Goal: Connect with others: Establish contact or relationships with other users

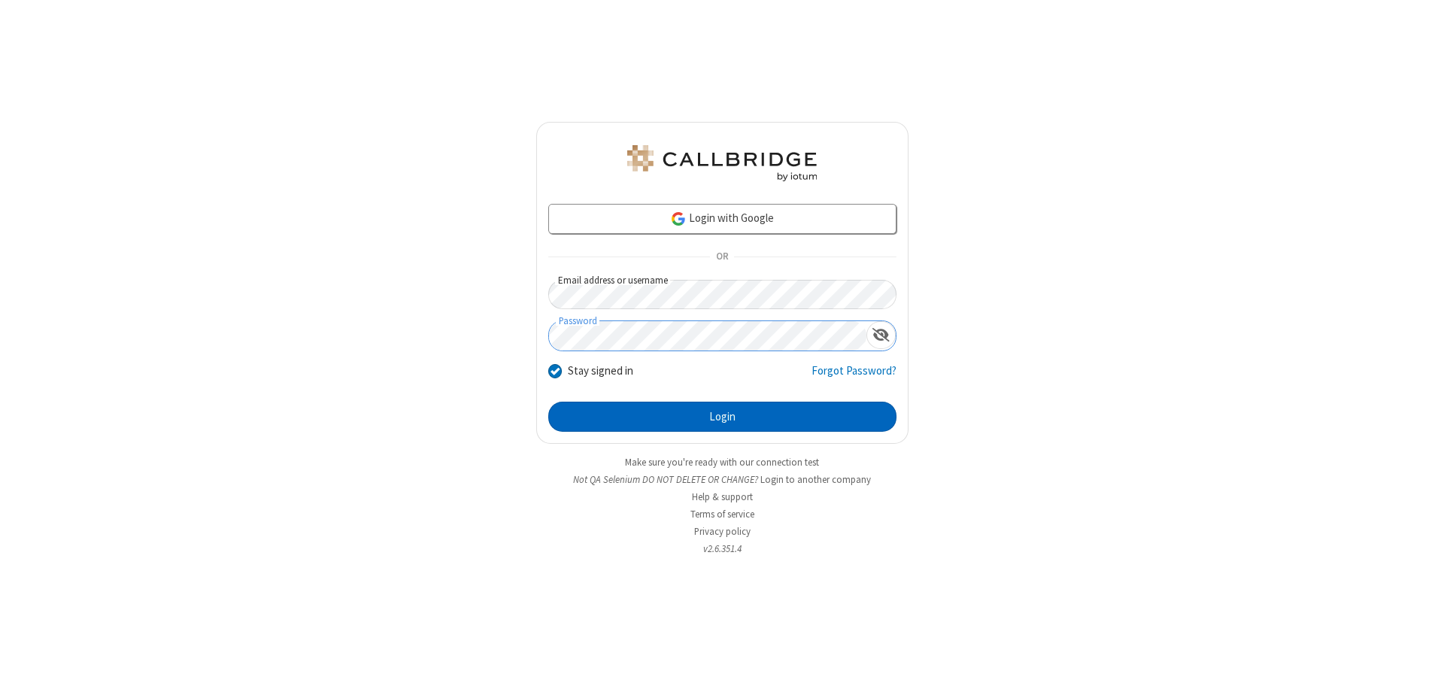
click at [722, 417] on button "Login" at bounding box center [722, 417] width 348 height 30
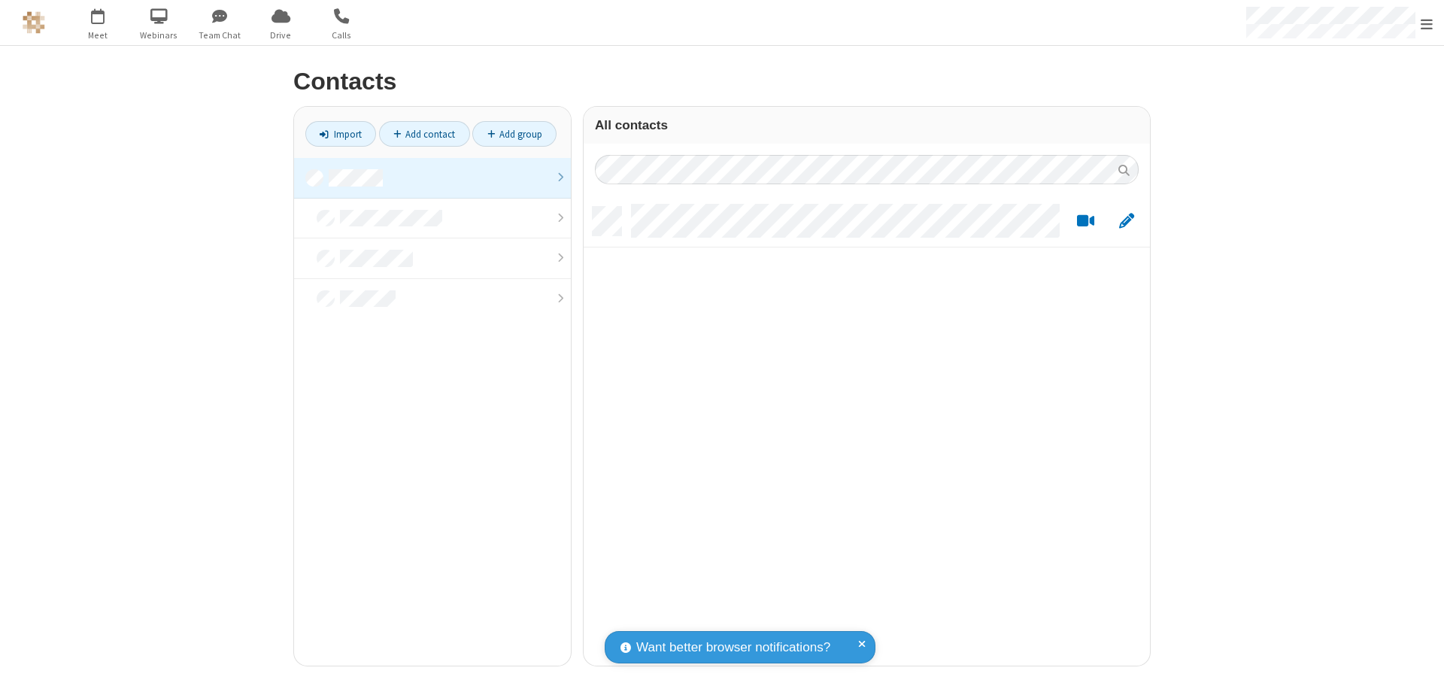
scroll to position [459, 555]
click at [433, 178] on link at bounding box center [432, 178] width 277 height 41
click at [424, 134] on link "Add contact" at bounding box center [424, 134] width 91 height 26
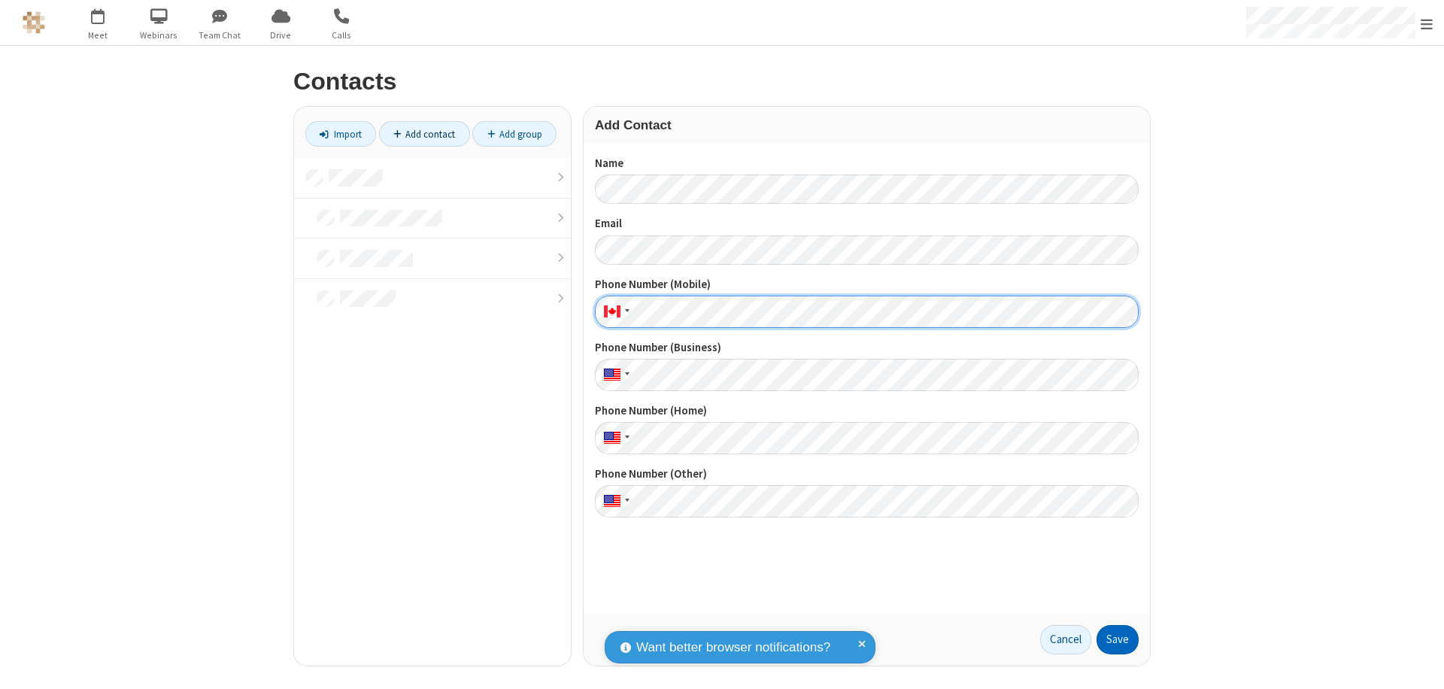
click at [1118, 639] on button "Save" at bounding box center [1118, 640] width 42 height 30
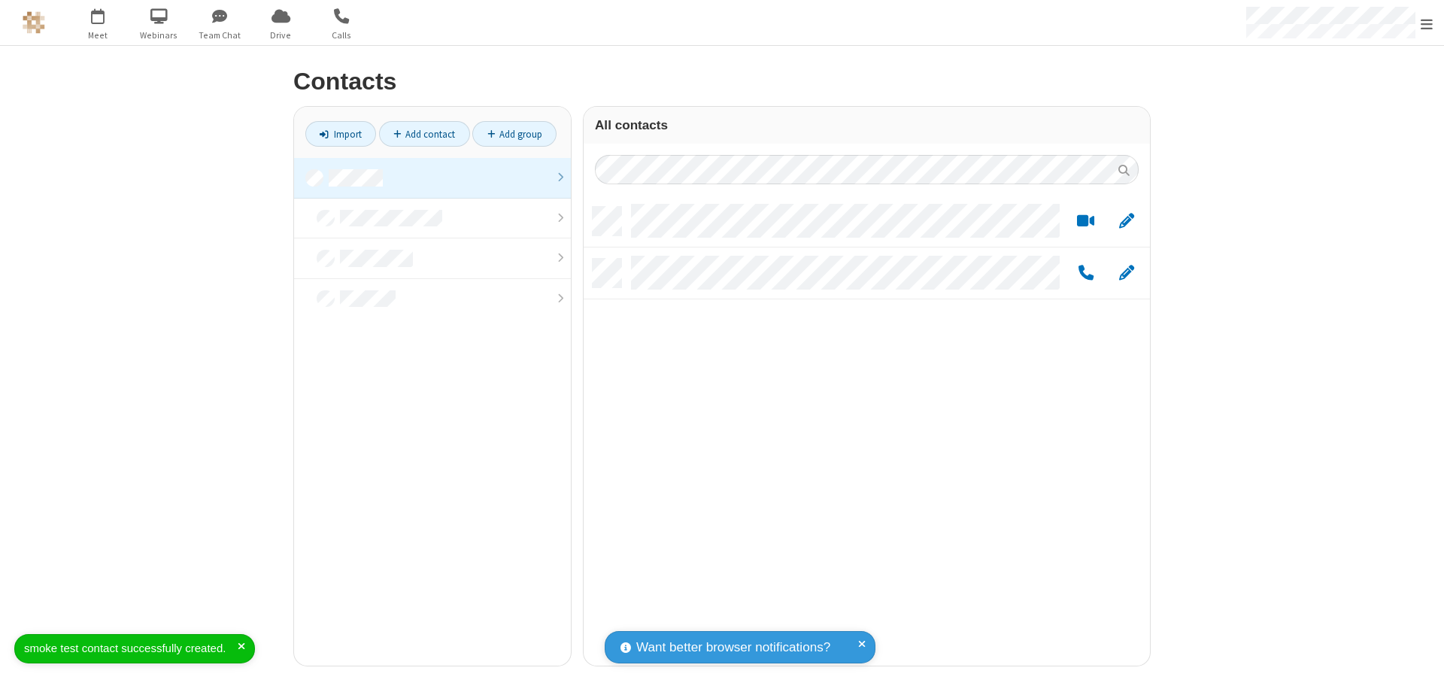
scroll to position [459, 555]
click at [424, 134] on link "Add contact" at bounding box center [424, 134] width 91 height 26
